Goal: Task Accomplishment & Management: Complete application form

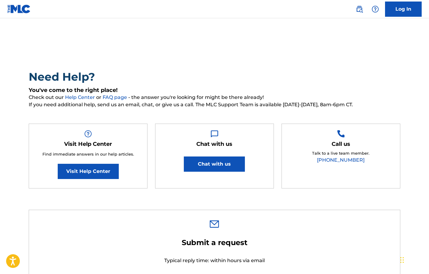
click at [394, 6] on link "Log In" at bounding box center [403, 9] width 37 height 15
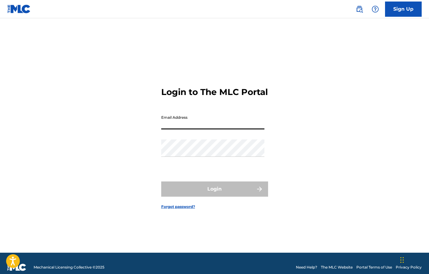
click at [231, 123] on input "Email Address" at bounding box center [212, 120] width 103 height 17
type input "[EMAIL_ADDRESS][DOMAIN_NAME]"
click at [207, 162] on div "Password" at bounding box center [212, 153] width 103 height 27
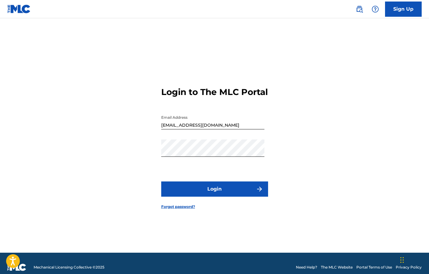
click at [221, 191] on button "Login" at bounding box center [214, 189] width 107 height 15
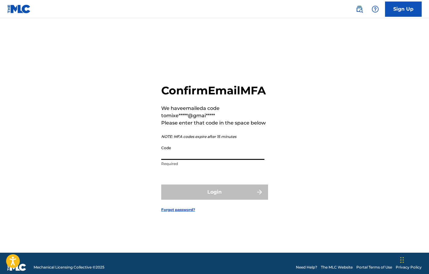
click at [208, 160] on input "Code" at bounding box center [212, 151] width 103 height 17
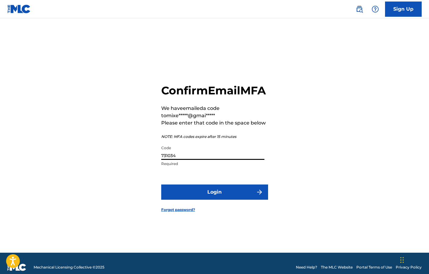
type input "731034"
click at [200, 196] on button "Login" at bounding box center [214, 192] width 107 height 15
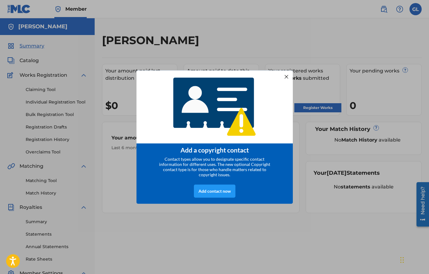
click at [283, 74] on div at bounding box center [286, 77] width 8 height 8
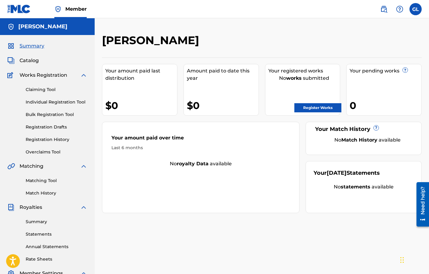
click at [48, 89] on link "Claiming Tool" at bounding box center [57, 90] width 62 height 6
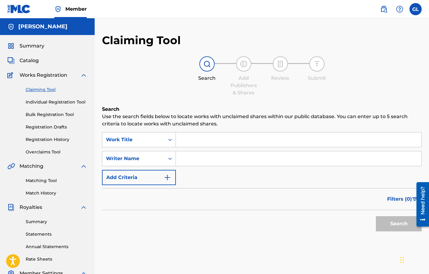
click at [191, 160] on input "Search Form" at bounding box center [298, 159] width 245 height 15
click at [375, 217] on button "Search" at bounding box center [398, 224] width 46 height 15
type input "G"
click at [375, 217] on button "Search" at bounding box center [398, 224] width 46 height 15
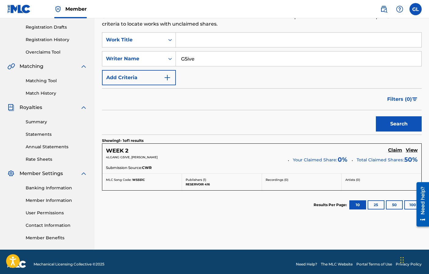
scroll to position [99, 0]
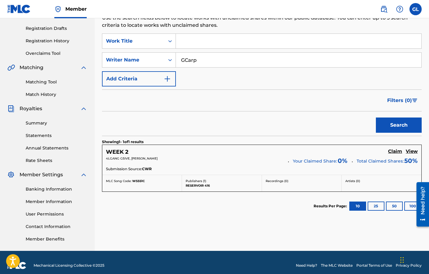
click at [375, 118] on button "Search" at bounding box center [398, 125] width 46 height 15
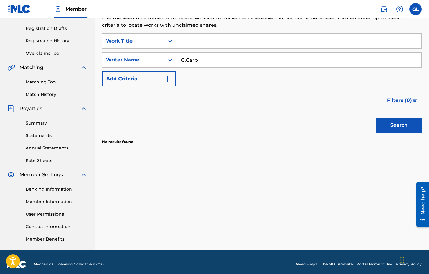
type input "G.Carp"
click at [375, 118] on button "Search" at bounding box center [398, 125] width 46 height 15
drag, startPoint x: 192, startPoint y: 64, endPoint x: 145, endPoint y: 53, distance: 49.2
click at [145, 53] on div "SearchWithCriteria27c370fe-abf2-4f6d-bc98-fc5f1aeb62c3 Writer Name G.Carp" at bounding box center [261, 59] width 319 height 15
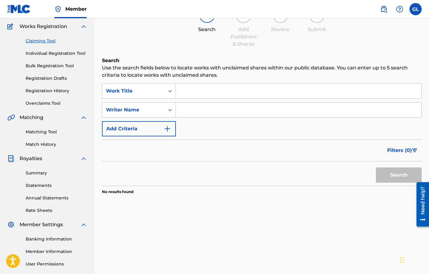
scroll to position [29, 0]
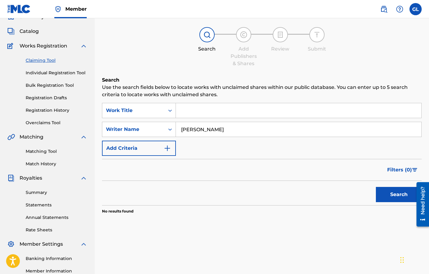
type input "[PERSON_NAME]"
click at [375, 187] on button "Search" at bounding box center [398, 194] width 46 height 15
drag, startPoint x: 258, startPoint y: 132, endPoint x: 136, endPoint y: 109, distance: 124.8
click at [136, 109] on div "SearchWithCriteriadc2a01ad-a441-4858-990f-9ae54851cad1 Work Title SearchWithCri…" at bounding box center [261, 129] width 319 height 53
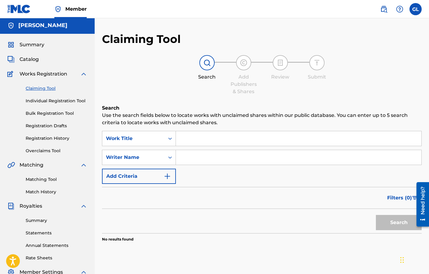
scroll to position [0, 0]
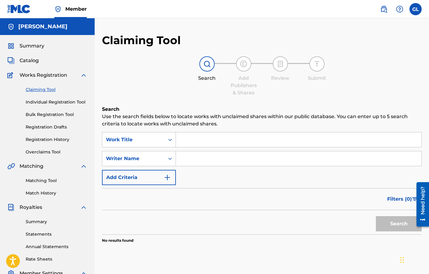
click at [32, 60] on span "Catalog" at bounding box center [29, 60] width 19 height 7
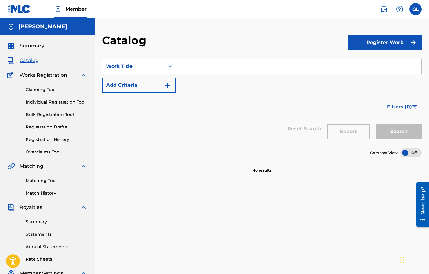
click at [264, 50] on div "Catalog" at bounding box center [225, 43] width 246 height 18
click at [261, 58] on section "SearchWithCriteria8219b634-34d2-4832-a423-c9b2fe6b921d Work Title Add Criteria …" at bounding box center [261, 99] width 319 height 94
click at [257, 63] on input "Search Form" at bounding box center [298, 66] width 245 height 15
click at [400, 40] on button "Register Work" at bounding box center [385, 42] width 74 height 15
click at [357, 64] on link "Individual" at bounding box center [385, 62] width 74 height 15
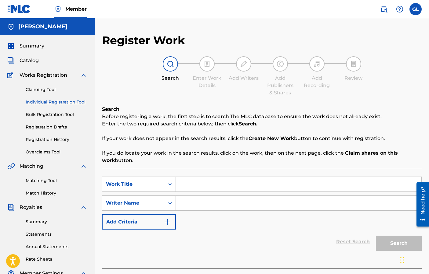
click at [23, 11] on img at bounding box center [18, 9] width 23 height 9
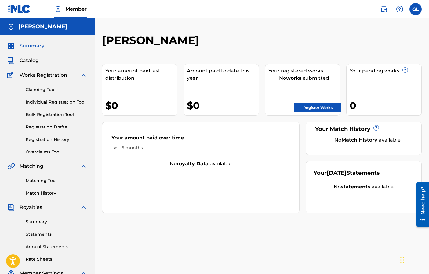
click at [33, 62] on span "Catalog" at bounding box center [29, 60] width 19 height 7
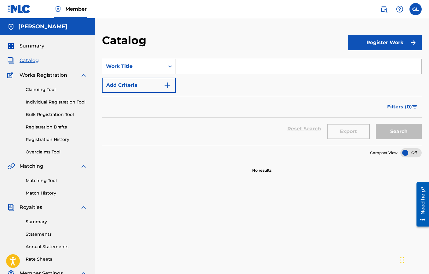
click at [40, 49] on span "Summary" at bounding box center [32, 45] width 25 height 7
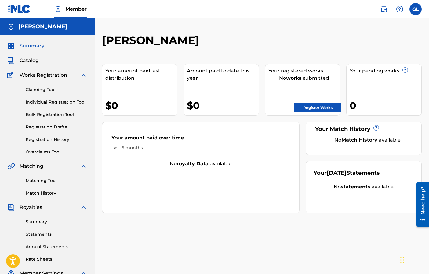
click at [42, 62] on div "Catalog" at bounding box center [47, 60] width 80 height 7
click at [38, 62] on span "Catalog" at bounding box center [29, 60] width 19 height 7
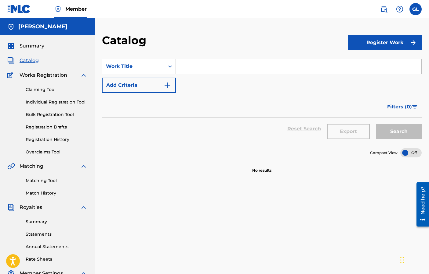
click at [48, 101] on link "Individual Registration Tool" at bounding box center [57, 102] width 62 height 6
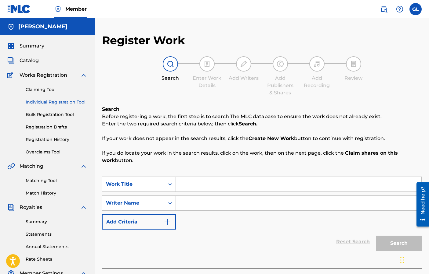
click at [45, 115] on link "Bulk Registration Tool" at bounding box center [57, 115] width 62 height 6
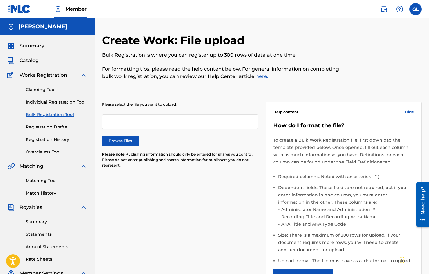
click at [43, 127] on link "Registration Drafts" at bounding box center [57, 127] width 62 height 6
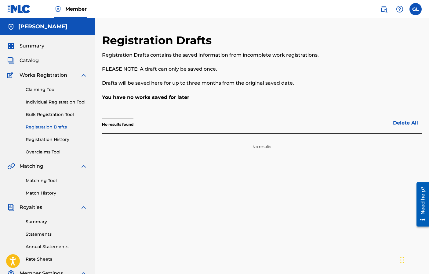
click at [50, 90] on link "Claiming Tool" at bounding box center [57, 90] width 62 height 6
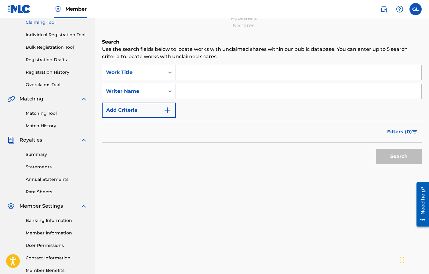
scroll to position [68, 0]
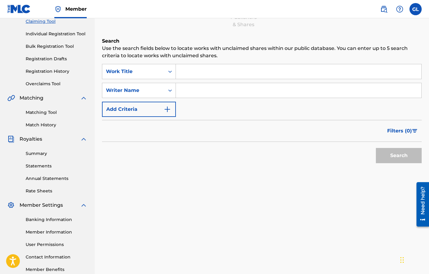
click at [46, 155] on link "Summary" at bounding box center [57, 154] width 62 height 6
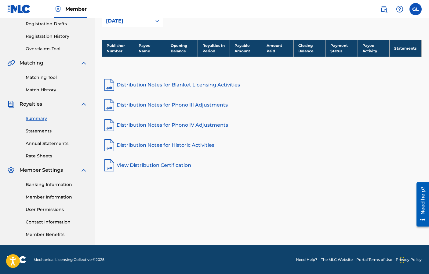
scroll to position [104, 0]
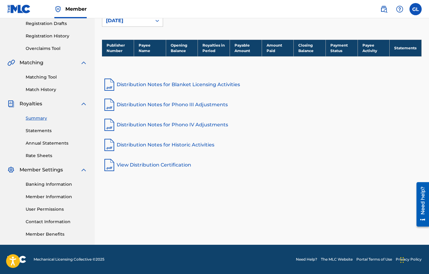
click at [52, 233] on link "Member Benefits" at bounding box center [57, 234] width 62 height 6
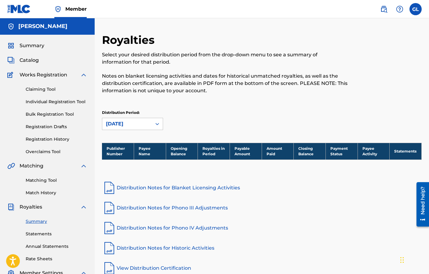
scroll to position [0, 0]
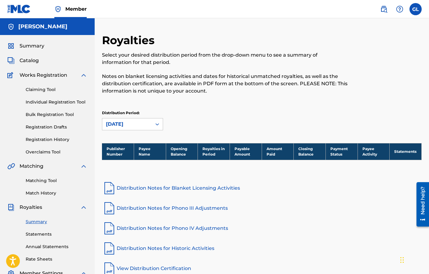
click at [59, 64] on div "Catalog" at bounding box center [47, 60] width 80 height 7
click at [35, 61] on span "Catalog" at bounding box center [29, 60] width 19 height 7
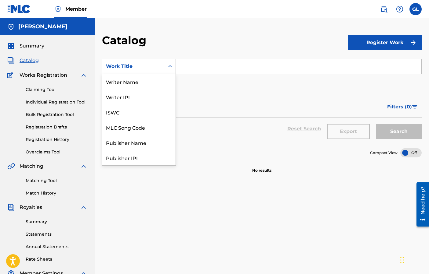
click at [171, 67] on icon "Search Form" at bounding box center [170, 66] width 6 height 6
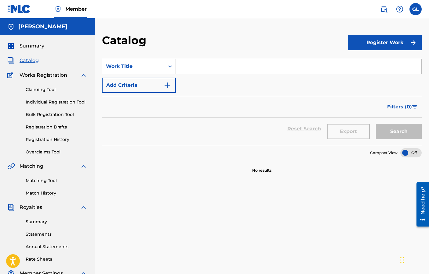
click at [171, 67] on icon "Search Form" at bounding box center [170, 66] width 6 height 6
click at [168, 85] on img "Search Form" at bounding box center [166, 85] width 7 height 7
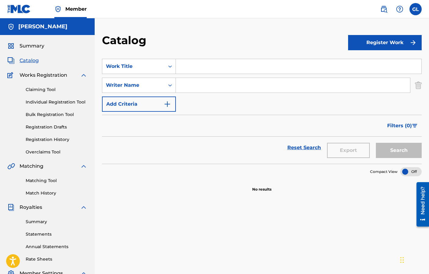
click at [194, 86] on input "Search Form" at bounding box center [293, 85] width 234 height 15
click at [375, 143] on button "Search" at bounding box center [398, 150] width 46 height 15
type input "G5ive"
click at [375, 143] on button "Search" at bounding box center [398, 150] width 46 height 15
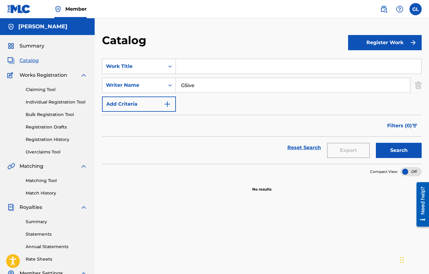
click at [361, 48] on button "Register Work" at bounding box center [385, 42] width 74 height 15
click at [379, 76] on link "By File Upload" at bounding box center [385, 77] width 74 height 15
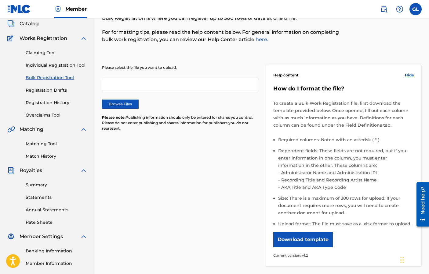
scroll to position [37, 0]
click at [310, 237] on button "Download template" at bounding box center [302, 239] width 59 height 15
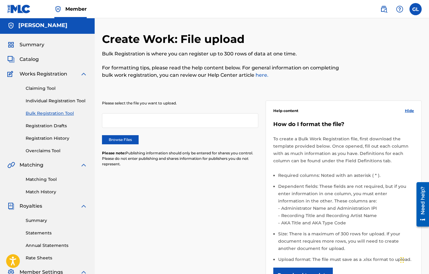
scroll to position [0, 0]
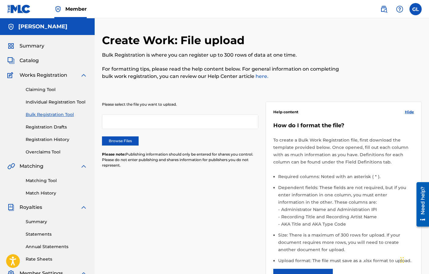
click at [50, 74] on span "Works Registration" at bounding box center [44, 75] width 48 height 7
click at [28, 61] on span "Catalog" at bounding box center [29, 60] width 19 height 7
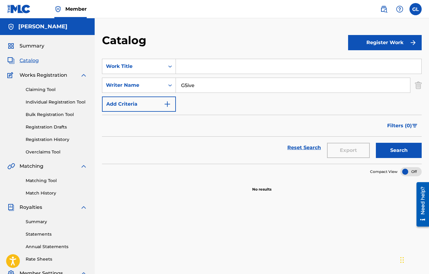
click at [205, 71] on input "Search Form" at bounding box center [298, 66] width 245 height 15
type input "Loop"
click at [375, 143] on button "Search" at bounding box center [398, 150] width 46 height 15
click at [397, 41] on button "Register Work" at bounding box center [385, 42] width 74 height 15
click at [371, 59] on link "Individual" at bounding box center [385, 62] width 74 height 15
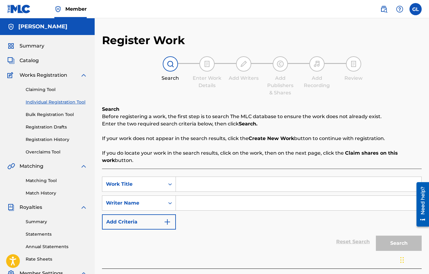
click at [220, 181] on input "Search Form" at bounding box center [298, 184] width 245 height 15
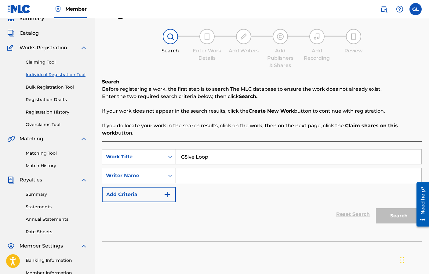
scroll to position [35, 0]
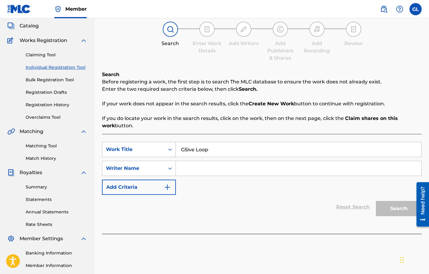
drag, startPoint x: 195, startPoint y: 148, endPoint x: 161, endPoint y: 149, distance: 34.2
click at [161, 149] on div "SearchWithCriteria51ff3d5d-8591-438f-817d-135c80733383 Work Title G5ive Loop" at bounding box center [261, 149] width 319 height 15
type input "Loop"
click at [204, 168] on input "Search Form" at bounding box center [298, 168] width 245 height 15
type input "G5ive"
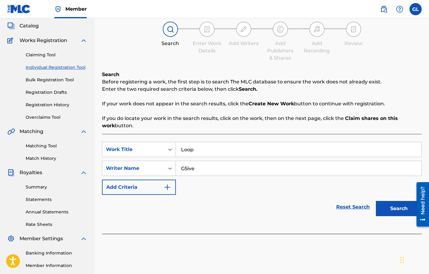
click at [396, 210] on button "Search" at bounding box center [398, 208] width 46 height 15
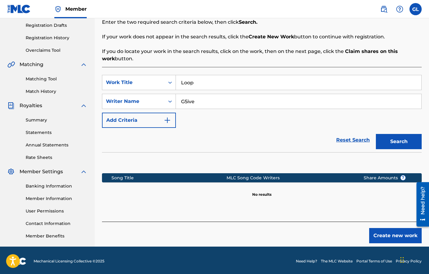
scroll to position [103, 0]
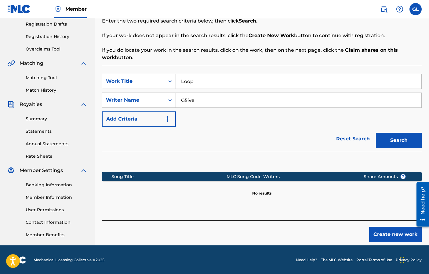
click at [385, 234] on button "Create new work" at bounding box center [395, 234] width 52 height 15
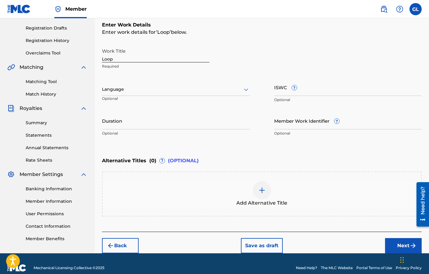
scroll to position [108, 0]
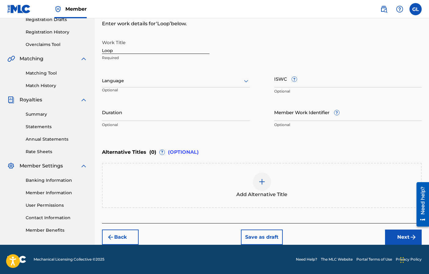
click at [181, 81] on div at bounding box center [176, 81] width 148 height 8
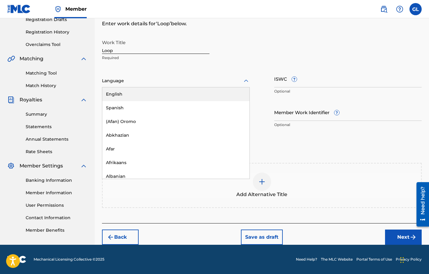
click at [174, 94] on div "English" at bounding box center [175, 95] width 147 height 14
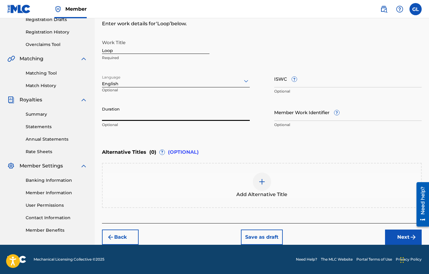
click at [164, 112] on input "Duration" at bounding box center [176, 112] width 148 height 17
click at [164, 113] on input "Duration" at bounding box center [176, 112] width 148 height 17
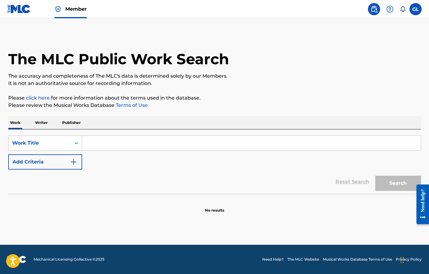
click at [45, 120] on p "Writer" at bounding box center [41, 123] width 16 height 13
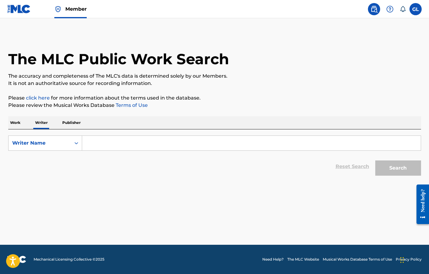
click at [112, 142] on input "Search Form" at bounding box center [251, 143] width 338 height 15
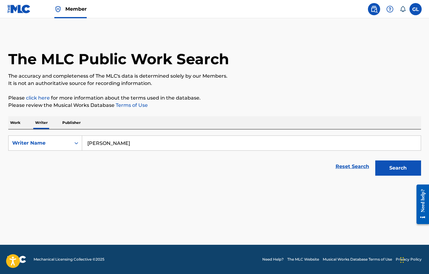
click at [375, 161] on button "Search" at bounding box center [398, 168] width 46 height 15
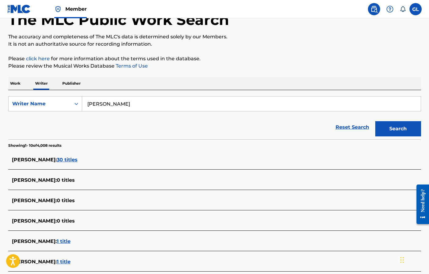
scroll to position [48, 0]
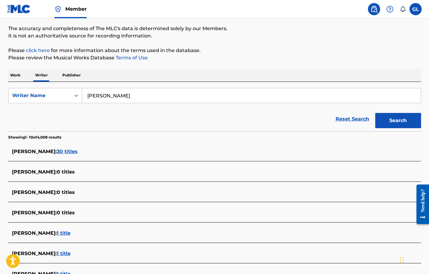
click at [84, 233] on div "CARPENTER MICHAEL : 1 title" at bounding box center [206, 233] width 389 height 7
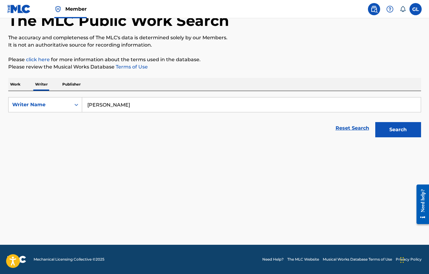
scroll to position [38, 0]
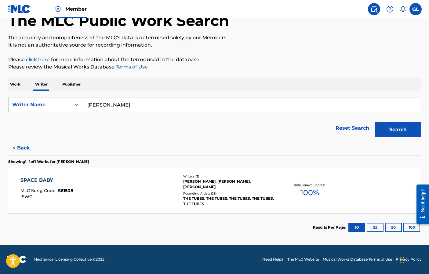
click at [22, 153] on button "< Back" at bounding box center [26, 148] width 37 height 15
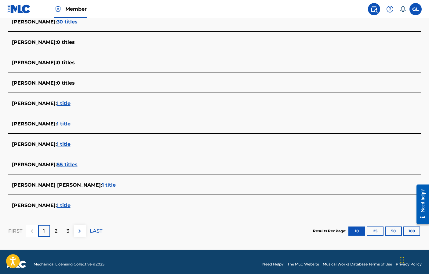
scroll to position [182, 0]
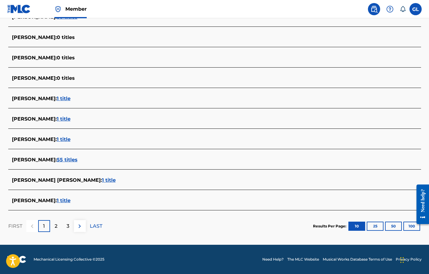
click at [55, 226] on p "2" at bounding box center [56, 226] width 3 height 7
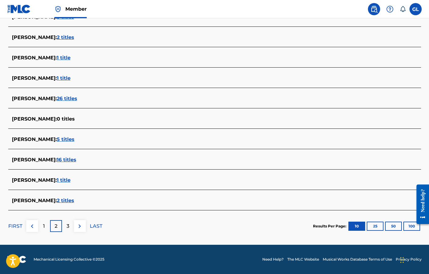
click at [70, 226] on div "3" at bounding box center [68, 227] width 12 height 12
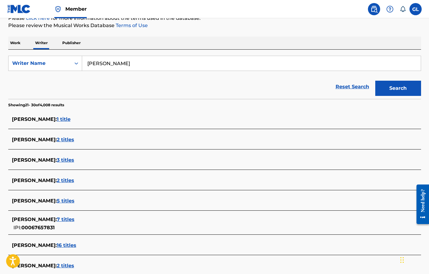
scroll to position [171, 0]
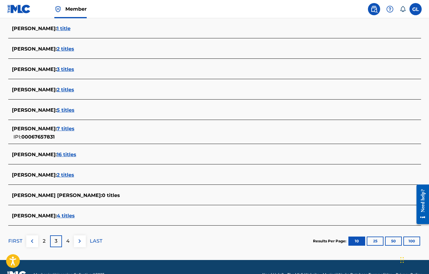
click at [71, 238] on div "4" at bounding box center [68, 242] width 12 height 12
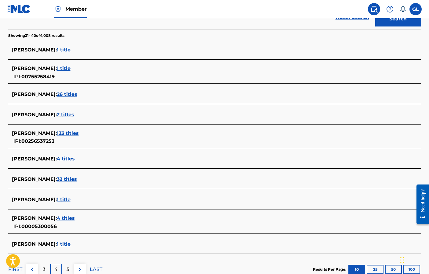
scroll to position [166, 0]
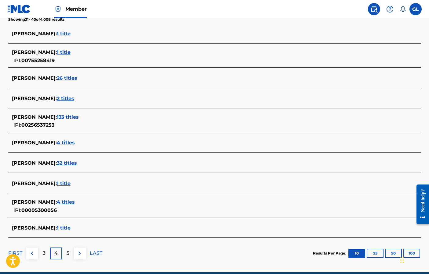
click at [70, 250] on div "5" at bounding box center [68, 254] width 12 height 12
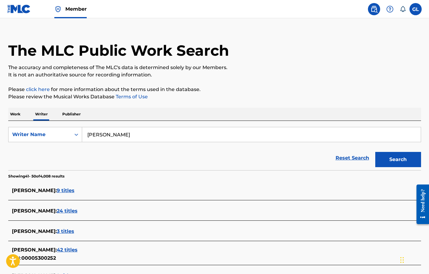
scroll to position [5, 0]
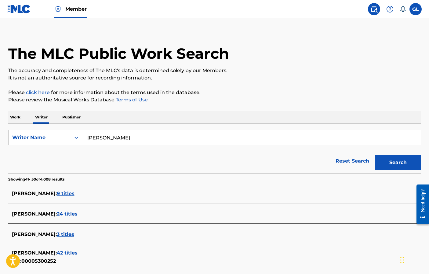
drag, startPoint x: 135, startPoint y: 137, endPoint x: 95, endPoint y: 137, distance: 40.3
click at [95, 137] on input "[PERSON_NAME]" at bounding box center [251, 138] width 338 height 15
click at [129, 139] on input "[PERSON_NAME]" at bounding box center [251, 138] width 338 height 15
type input "Gerard Carpenter lockley"
click at [375, 155] on button "Search" at bounding box center [398, 162] width 46 height 15
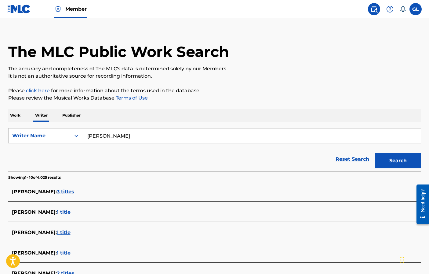
scroll to position [0, 0]
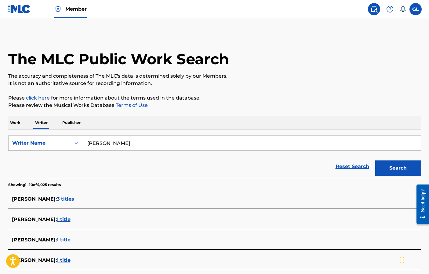
click at [38, 98] on link "click here" at bounding box center [38, 98] width 24 height 6
